Goal: Complete application form: Complete application form

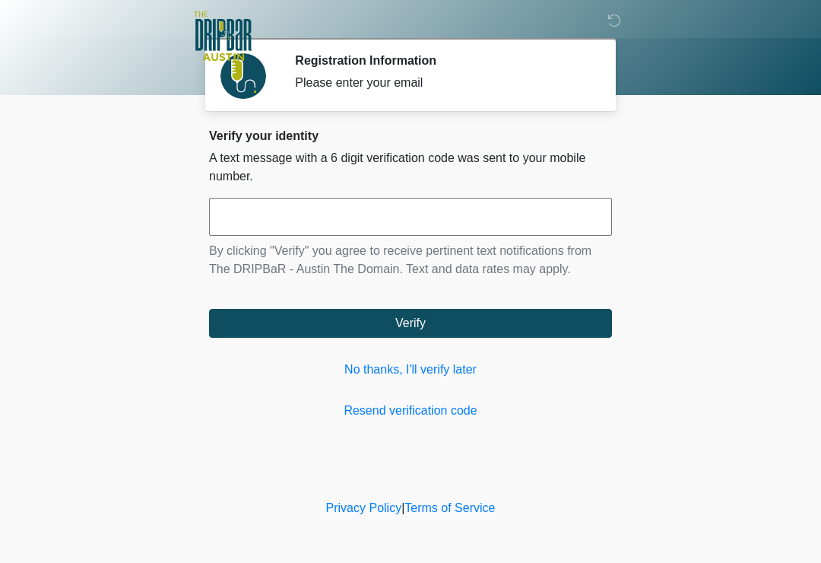
click at [424, 367] on link "No thanks, I'll verify later" at bounding box center [410, 370] width 403 height 18
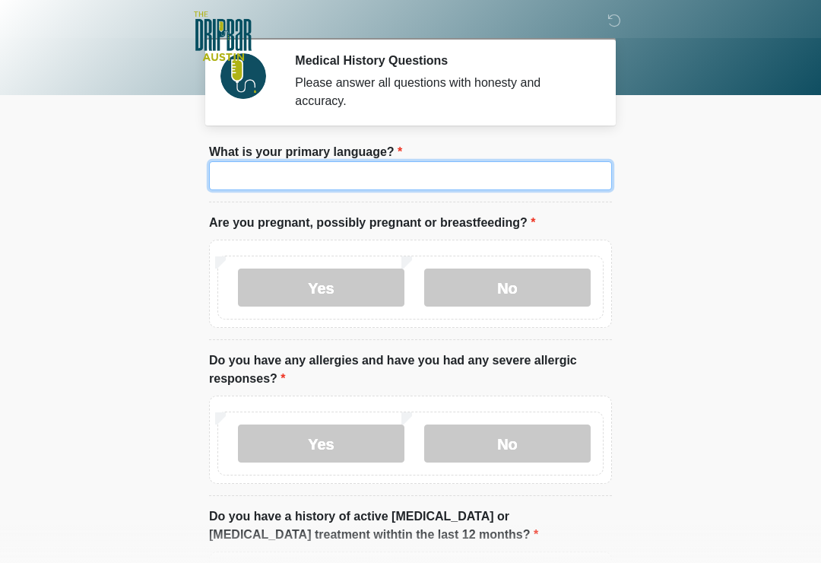
click at [348, 183] on input "What is your primary language?" at bounding box center [410, 175] width 403 height 29
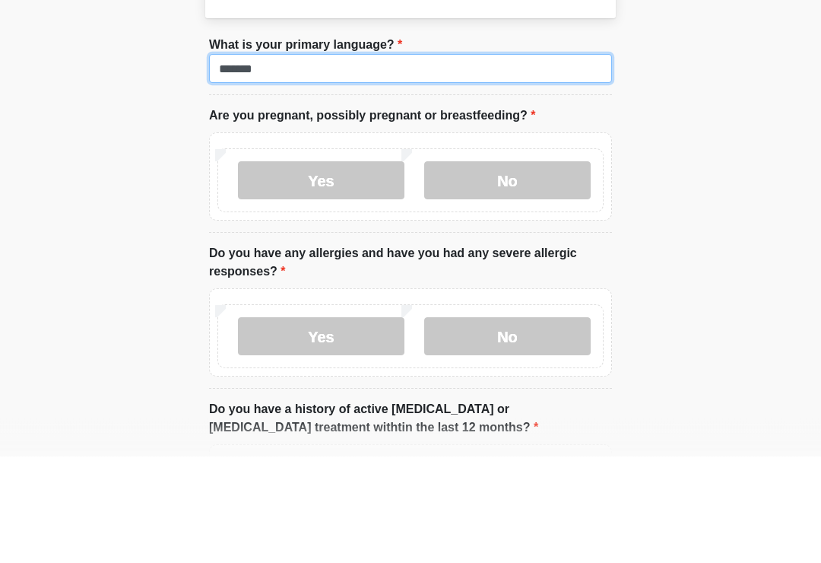
type input "*******"
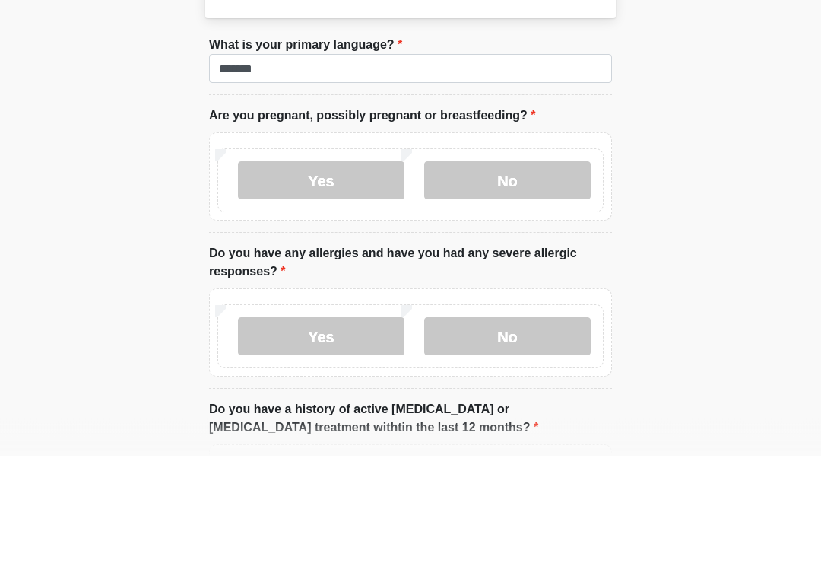
click at [511, 268] on label "No" at bounding box center [507, 287] width 167 height 38
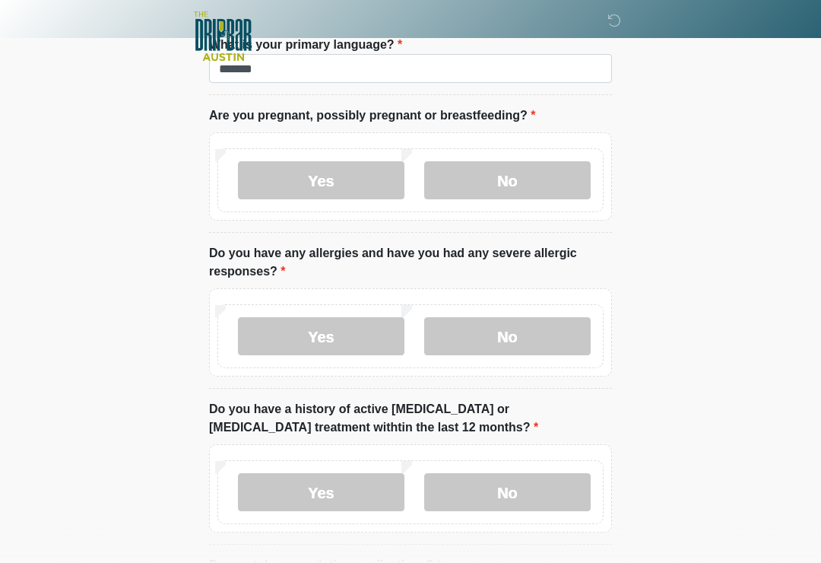
click at [532, 329] on label "No" at bounding box center [507, 336] width 167 height 38
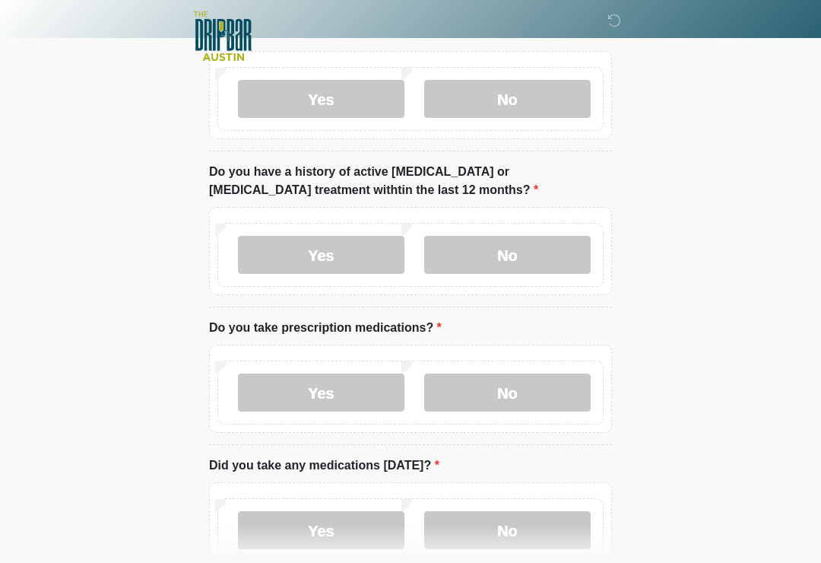
scroll to position [344, 0]
click at [547, 257] on label "No" at bounding box center [507, 256] width 167 height 38
click at [334, 397] on label "Yes" at bounding box center [321, 393] width 167 height 38
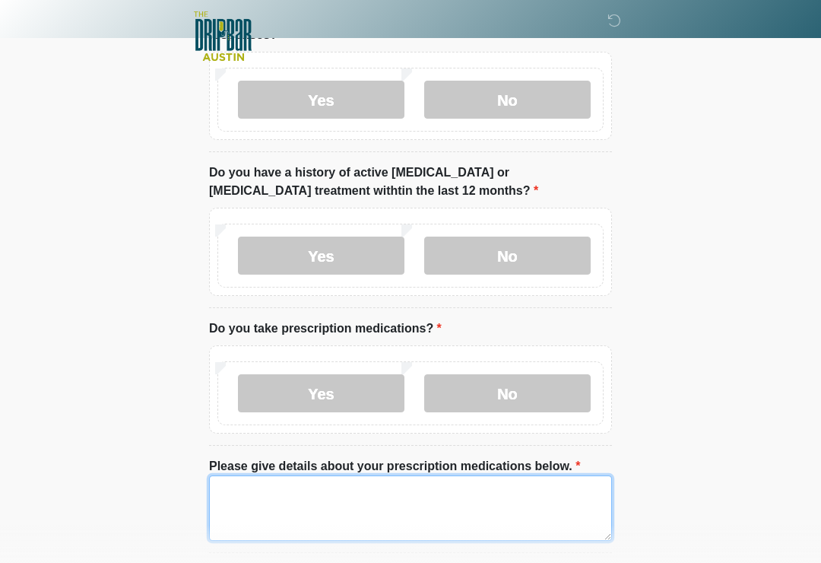
click at [348, 485] on textarea "Please give details about your prescription medications below." at bounding box center [410, 507] width 403 height 65
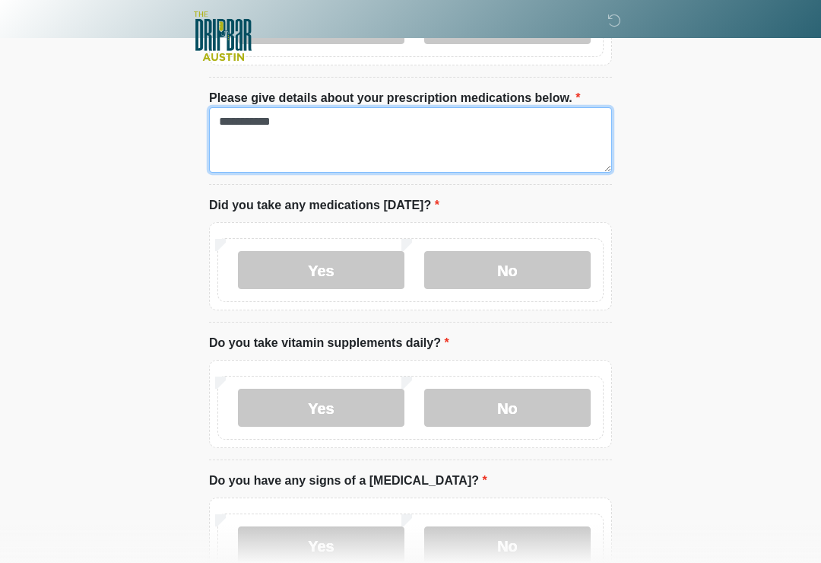
click at [340, 124] on textarea "**********" at bounding box center [410, 139] width 403 height 65
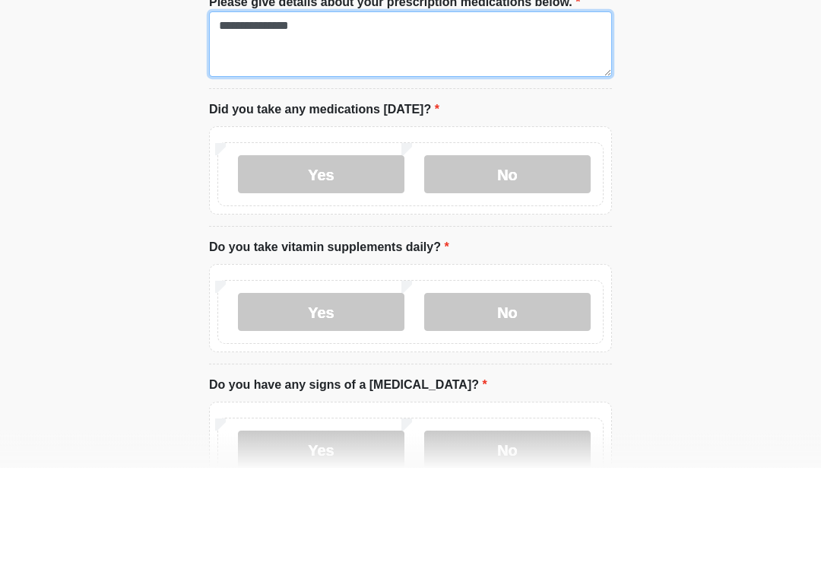
type textarea "**********"
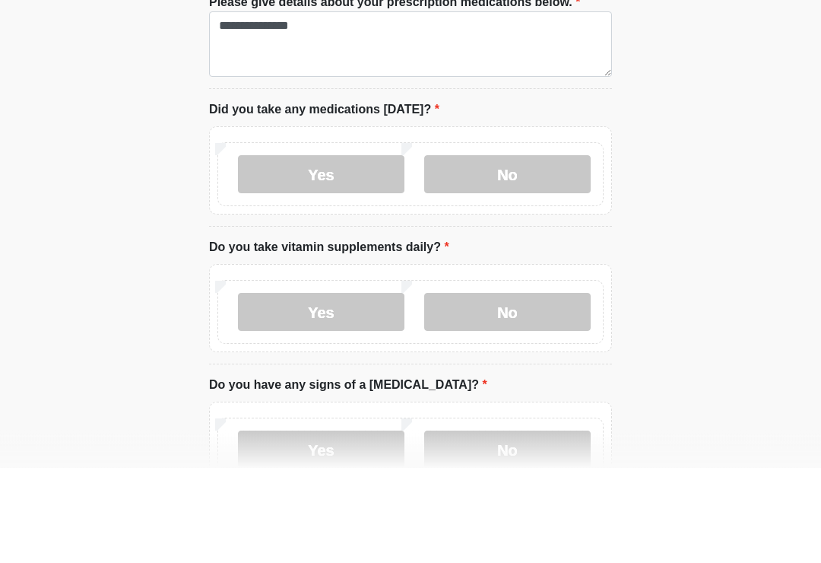
click at [355, 251] on label "Yes" at bounding box center [321, 270] width 167 height 38
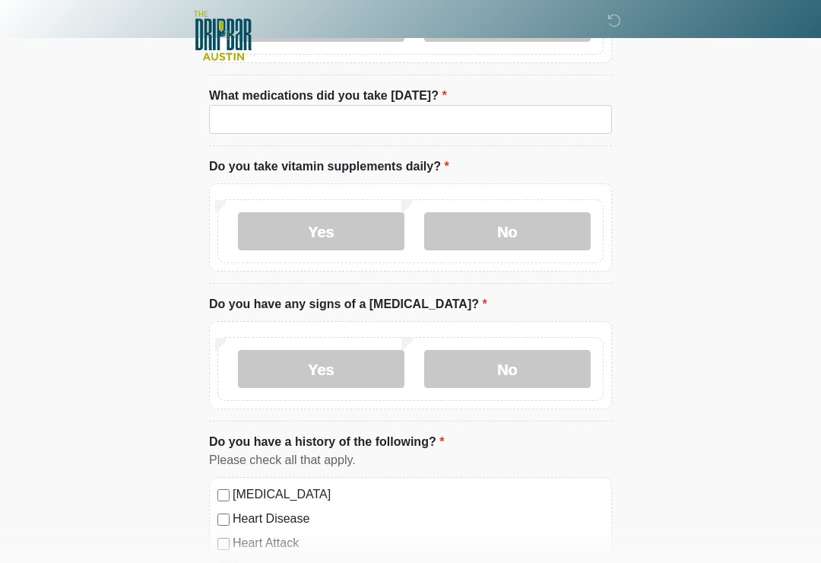
scroll to position [958, 0]
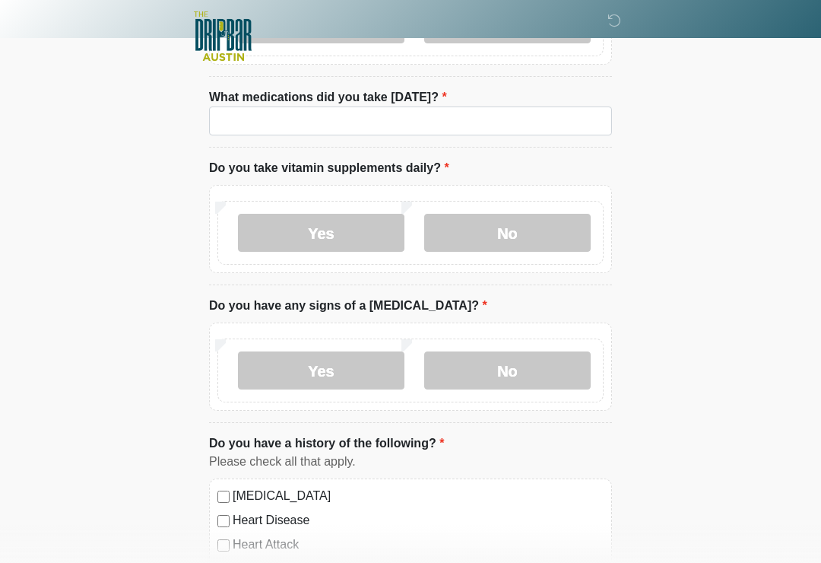
click at [529, 230] on label "No" at bounding box center [507, 233] width 167 height 38
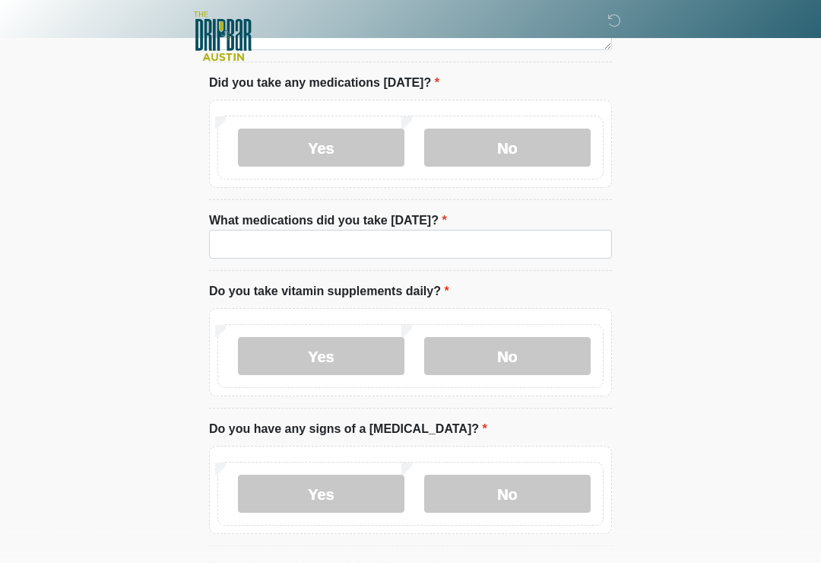
scroll to position [835, 0]
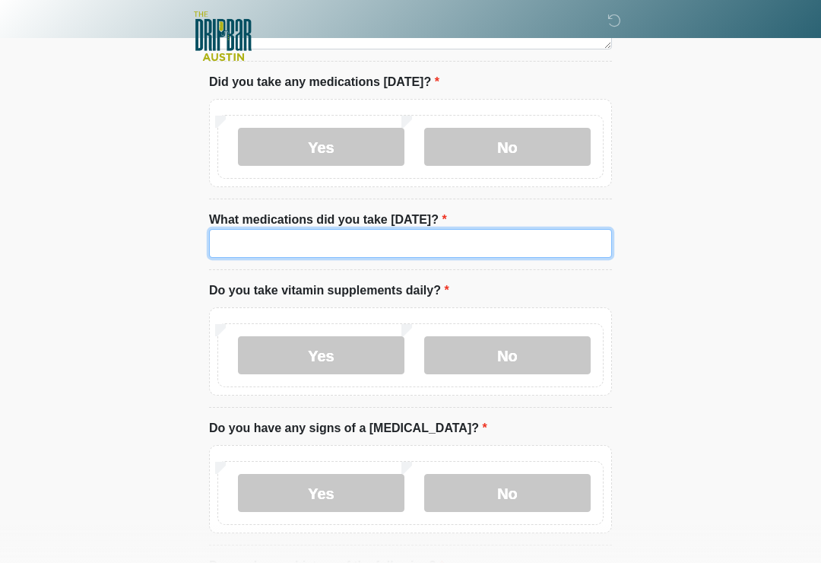
click at [326, 238] on input "What medications did you take today?" at bounding box center [410, 243] width 403 height 29
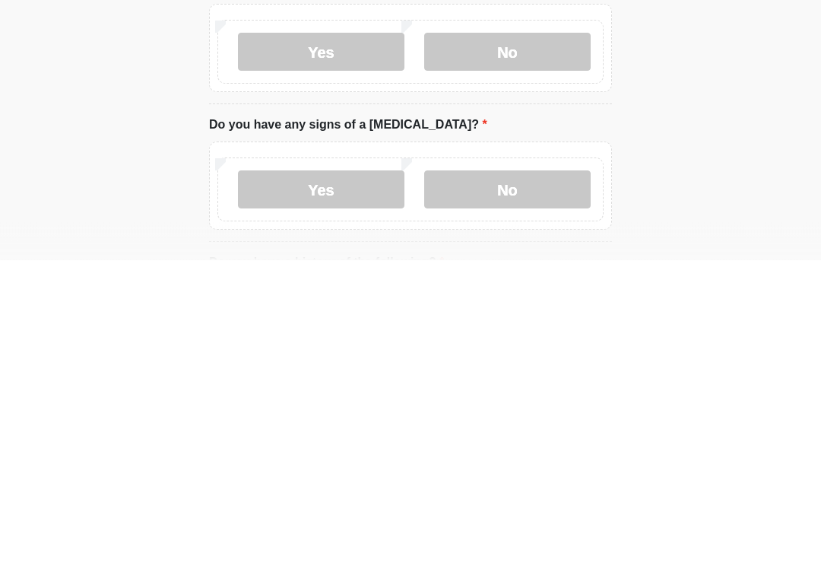
type input "**********"
click at [517, 474] on label "No" at bounding box center [507, 493] width 167 height 38
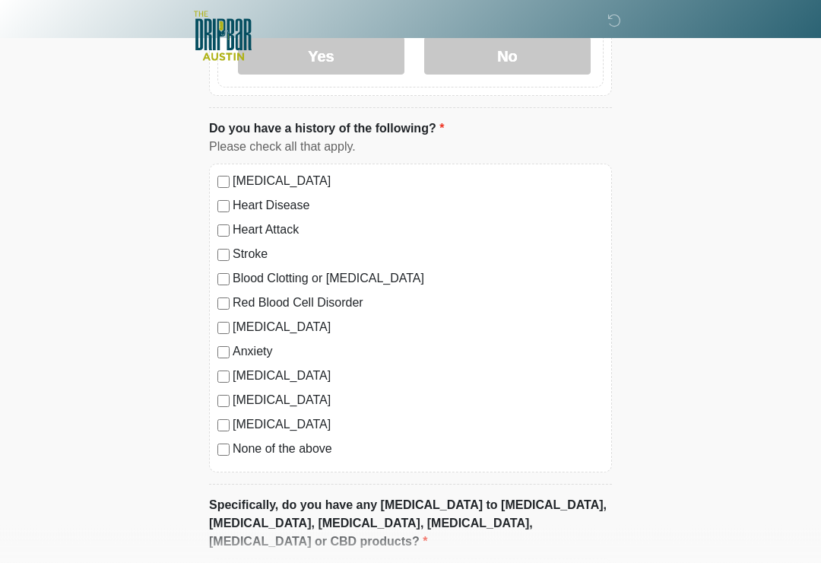
scroll to position [1275, 0]
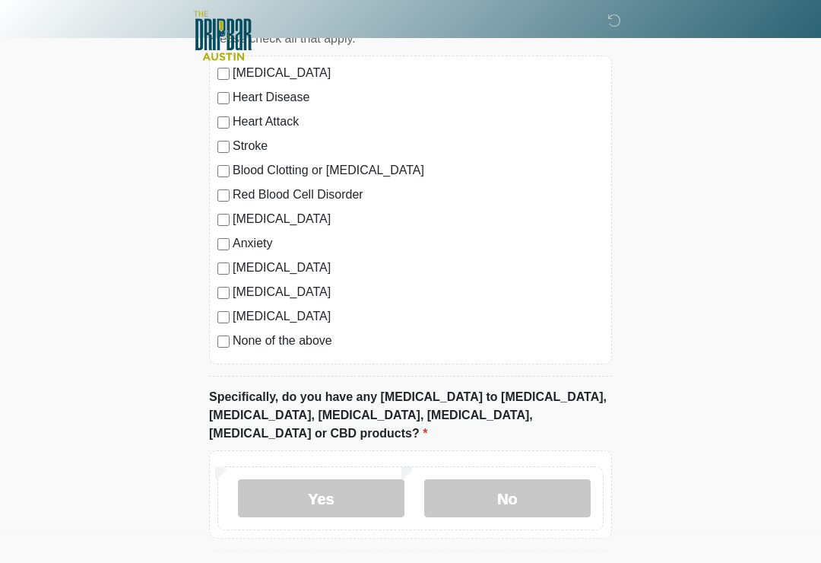
scroll to position [1445, 0]
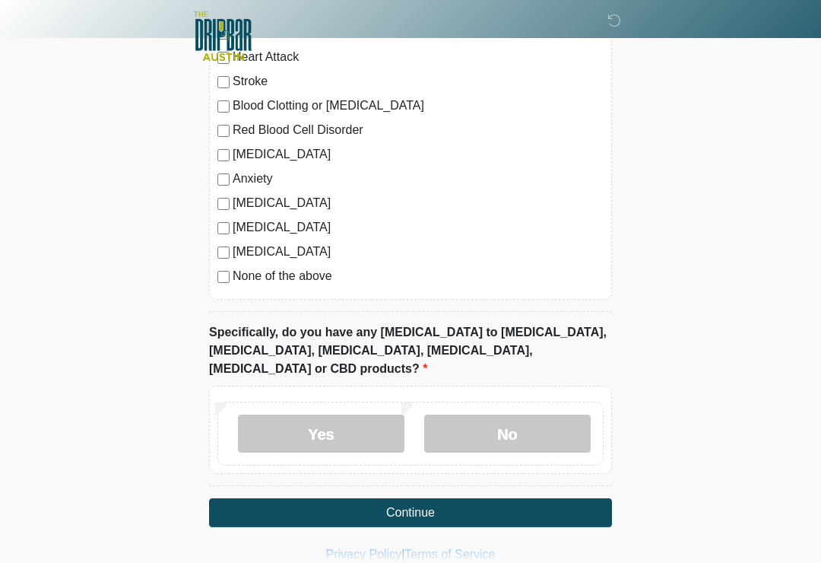
click at [513, 415] on label "No" at bounding box center [507, 434] width 167 height 38
click at [434, 498] on button "Continue" at bounding box center [410, 512] width 403 height 29
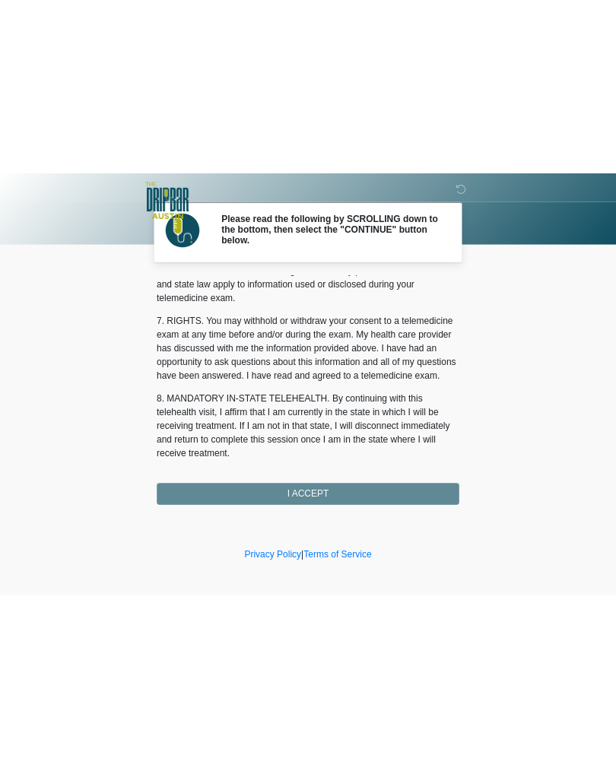
scroll to position [642, 0]
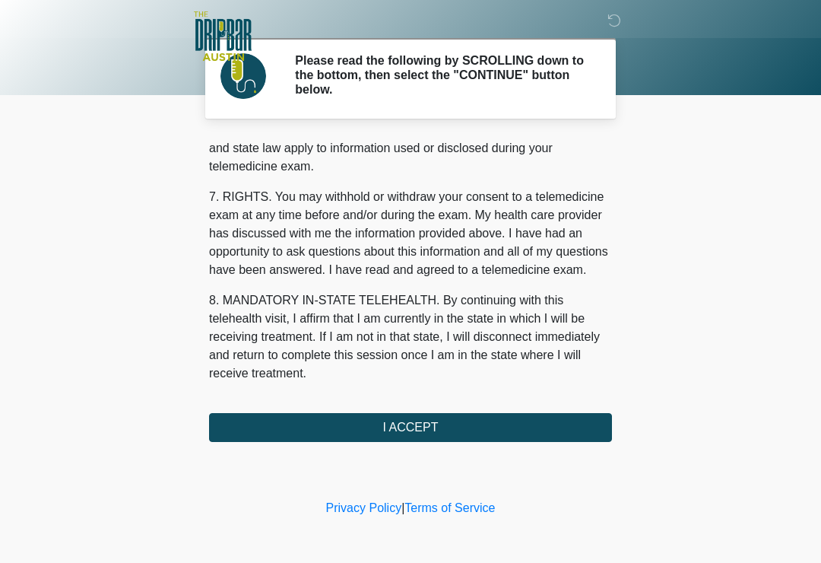
click at [414, 437] on button "I ACCEPT" at bounding box center [410, 427] width 403 height 29
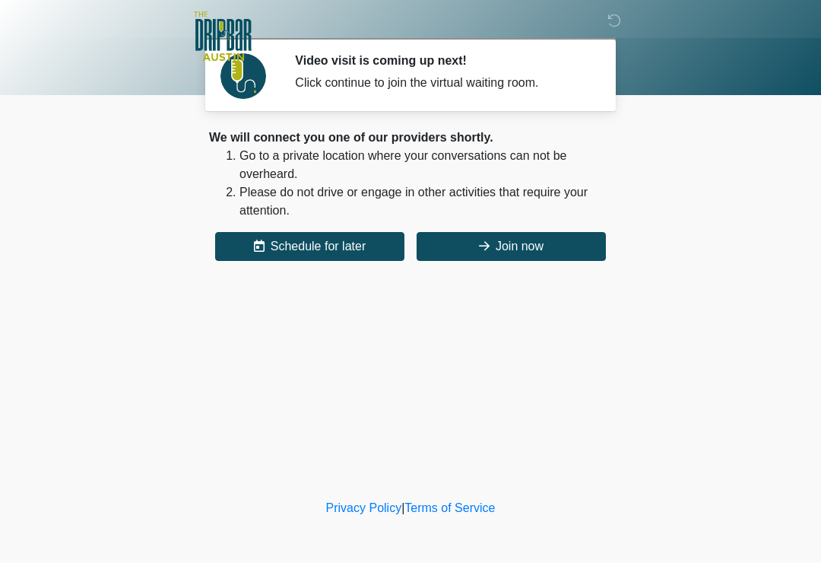
click at [514, 241] on button "Join now" at bounding box center [511, 246] width 189 height 29
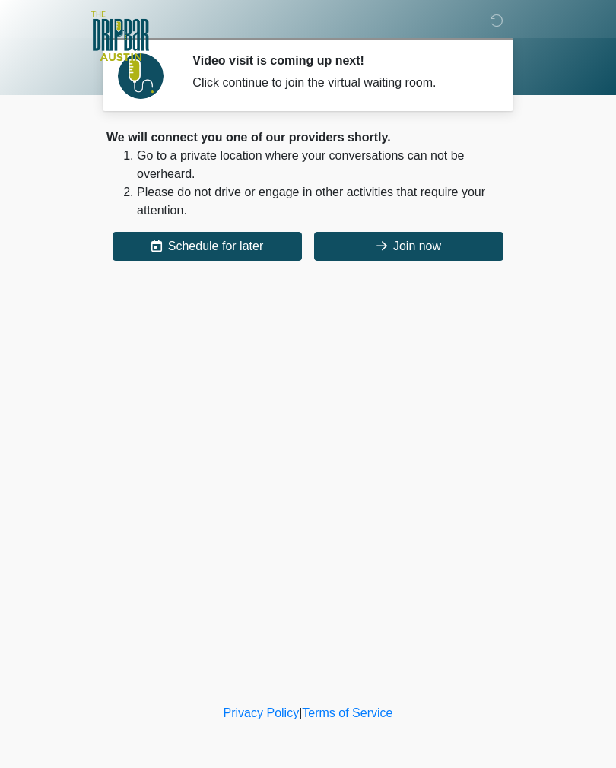
click at [336, 562] on div "Privacy Policy | Terms of Service" at bounding box center [308, 736] width 616 height 64
